Goal: Task Accomplishment & Management: Manage account settings

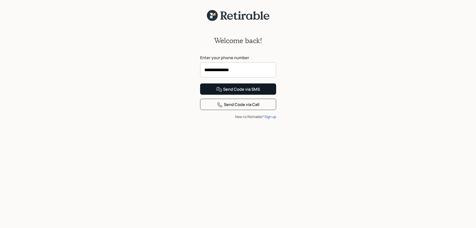
type input "**********"
click at [244, 92] on div "Send Code via SMS" at bounding box center [238, 89] width 44 height 6
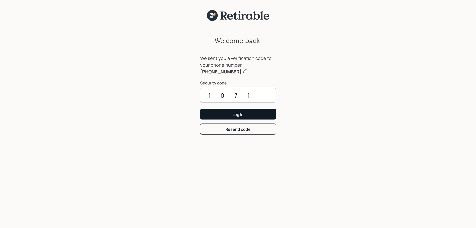
type input "1071"
click at [245, 114] on button "Log In" at bounding box center [238, 114] width 76 height 11
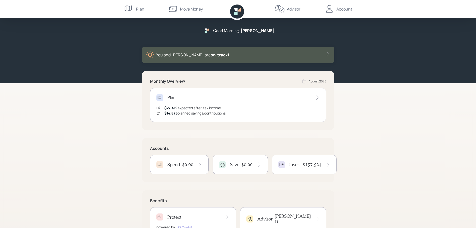
click at [63, 144] on div "Good Morning , Mike You and Annie are on‑track! Monthly Overview August 2025 Pl…" at bounding box center [238, 126] width 476 height 252
click at [314, 163] on h4 "$157,524" at bounding box center [312, 165] width 19 height 6
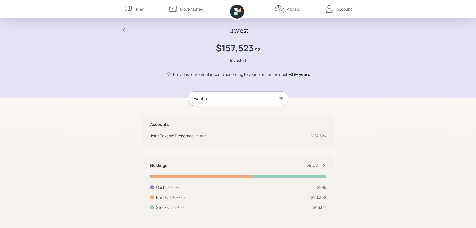
click at [132, 10] on icon at bounding box center [129, 9] width 10 height 10
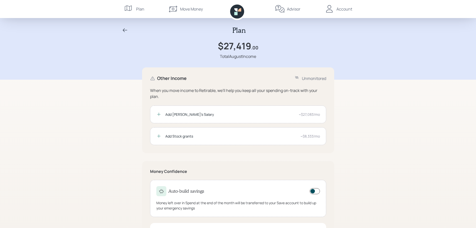
click at [345, 7] on div "Account" at bounding box center [345, 9] width 16 height 6
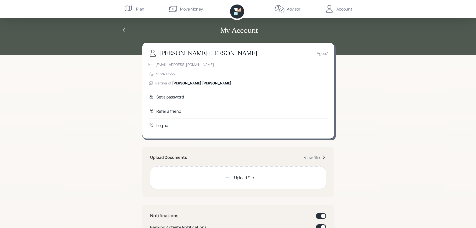
click at [287, 7] on div "Advisor" at bounding box center [294, 9] width 14 height 6
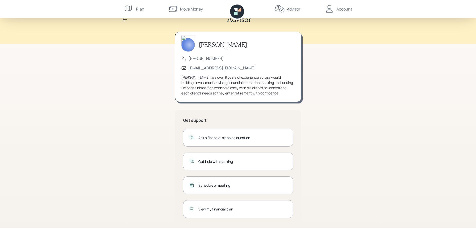
scroll to position [17, 0]
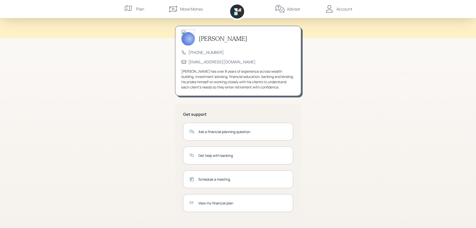
click at [219, 201] on div "View my financial plan" at bounding box center [242, 202] width 89 height 5
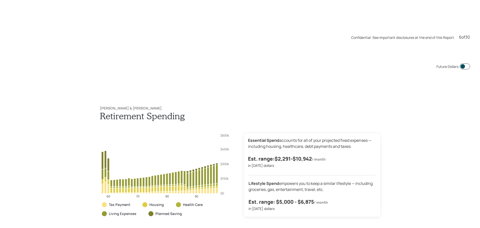
scroll to position [1139, 0]
